Goal: Information Seeking & Learning: Check status

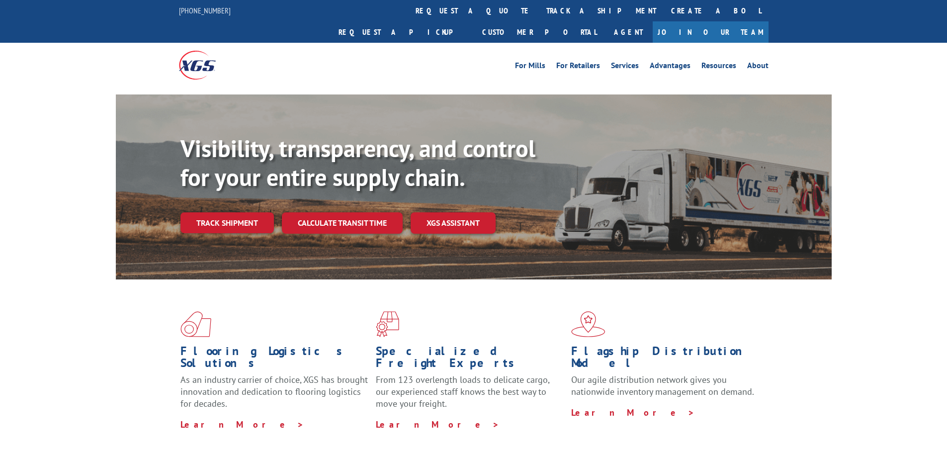
scroll to position [32830, 0]
click at [255, 212] on link "Track shipment" at bounding box center [226, 222] width 93 height 21
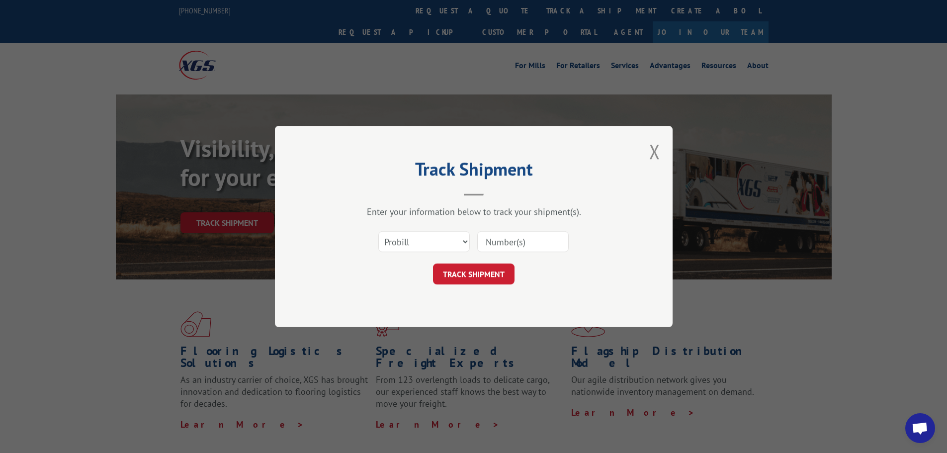
click at [531, 240] on input at bounding box center [522, 241] width 91 height 21
paste input "17409238"
type input "17409238"
click at [491, 268] on button "TRACK SHIPMENT" at bounding box center [474, 273] width 82 height 21
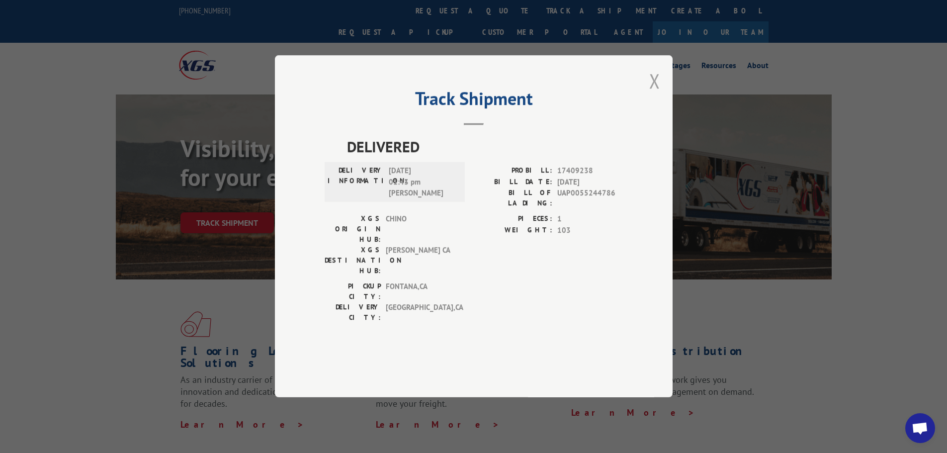
click at [650, 94] on button "Close modal" at bounding box center [654, 81] width 11 height 26
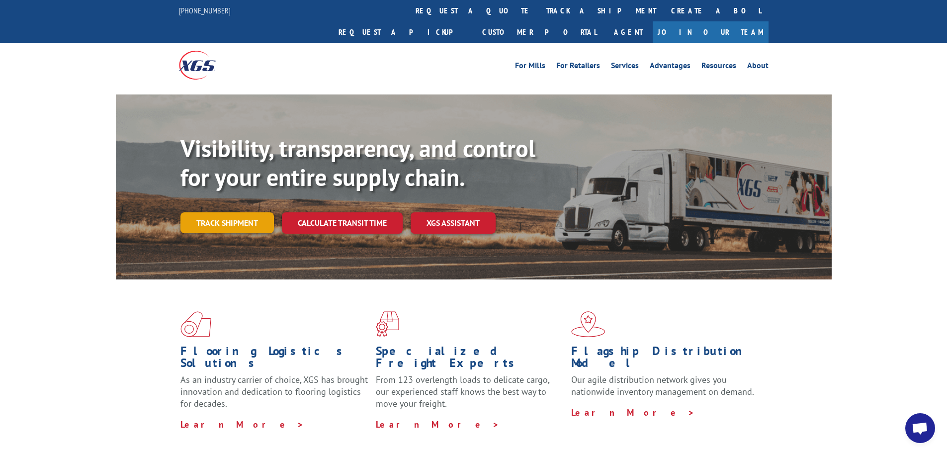
click at [258, 212] on link "Track shipment" at bounding box center [226, 222] width 93 height 21
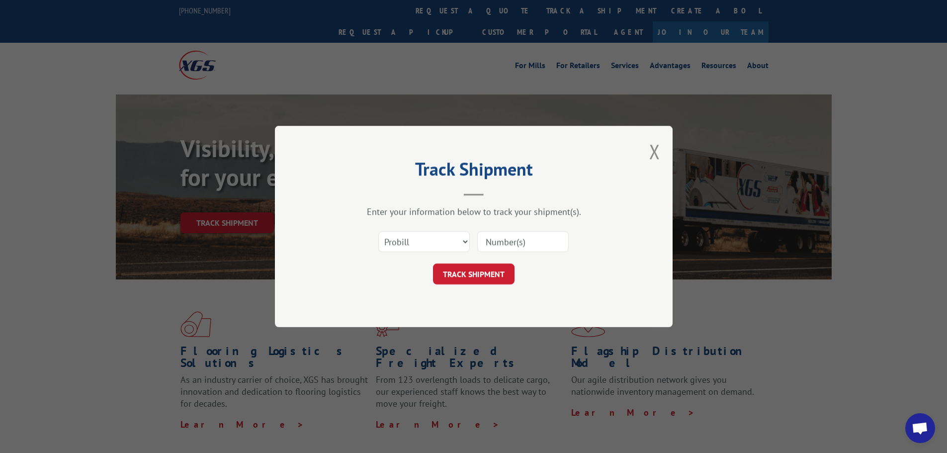
click at [513, 239] on input at bounding box center [522, 241] width 91 height 21
paste input "17409238"
type input "17409238"
click at [475, 273] on button "TRACK SHIPMENT" at bounding box center [474, 273] width 82 height 21
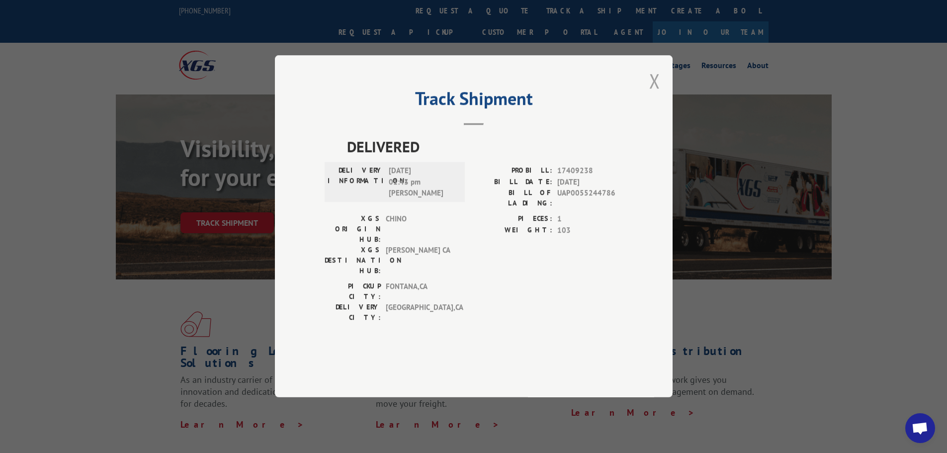
click at [657, 94] on button "Close modal" at bounding box center [654, 81] width 11 height 26
